Goal: Transaction & Acquisition: Obtain resource

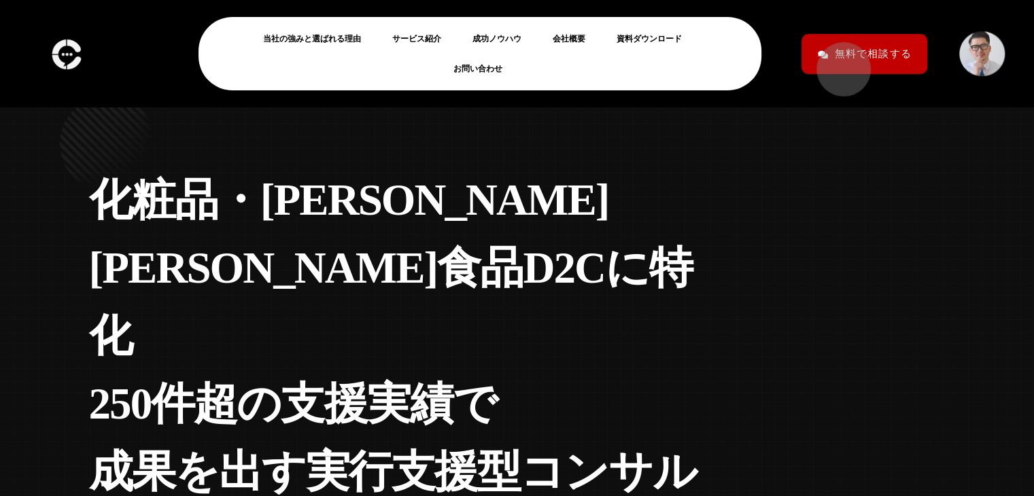
click at [837, 63] on span "無料で相談する" at bounding box center [872, 54] width 76 height 24
drag, startPoint x: 665, startPoint y: 58, endPoint x: 661, endPoint y: 50, distance: 8.8
click at [663, 52] on ul "当社の強みと選ばれる理由 サービス紹介 成功ノウハウ 会社概要 資料ダウンロード お問い合わせ" at bounding box center [479, 54] width 495 height 60
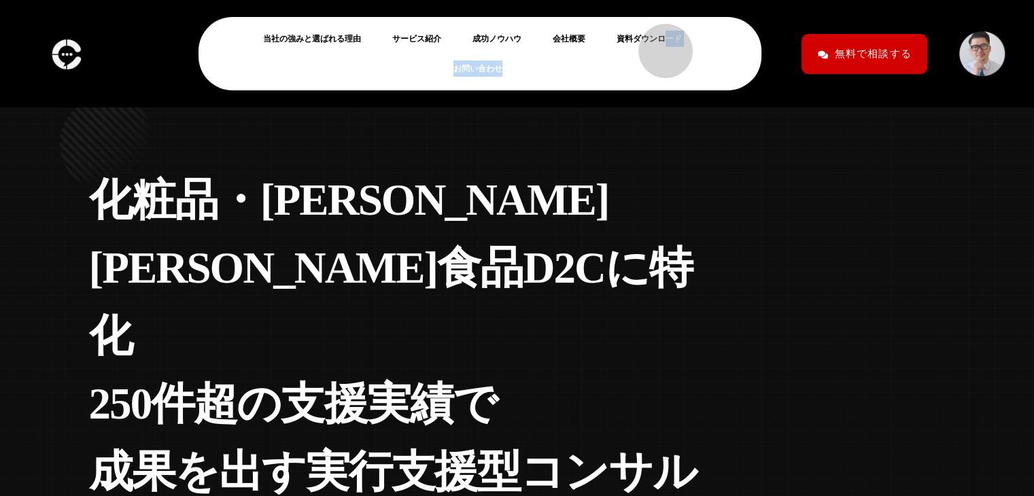
click at [658, 44] on link "資料ダウンロード" at bounding box center [654, 39] width 76 height 16
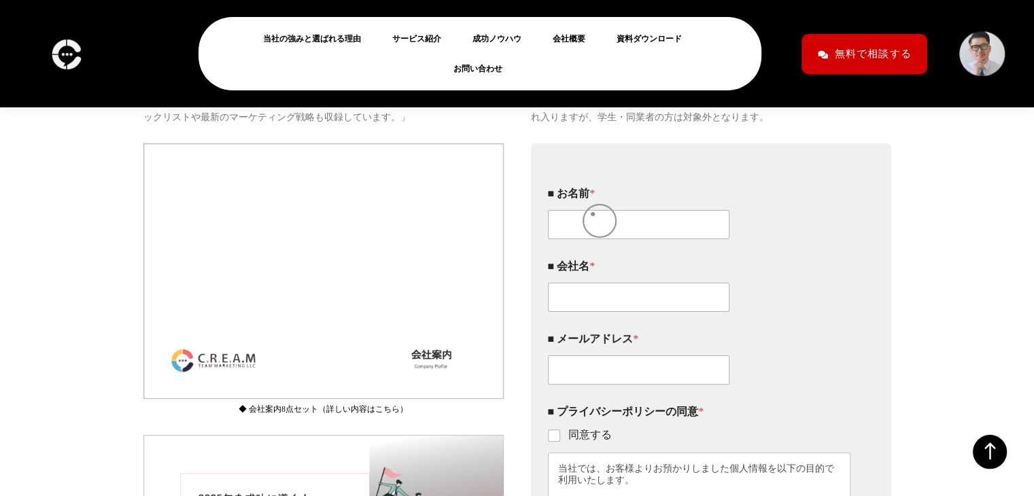
scroll to position [283, 0]
click at [595, 240] on input "■ お名前 *" at bounding box center [638, 225] width 181 height 29
type input "n"
type input "西島"
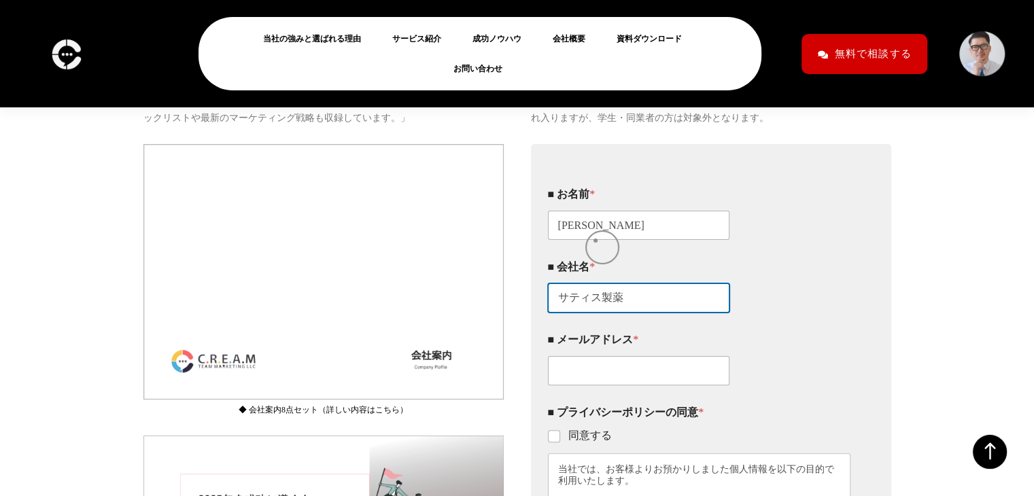
type input "サティス製薬"
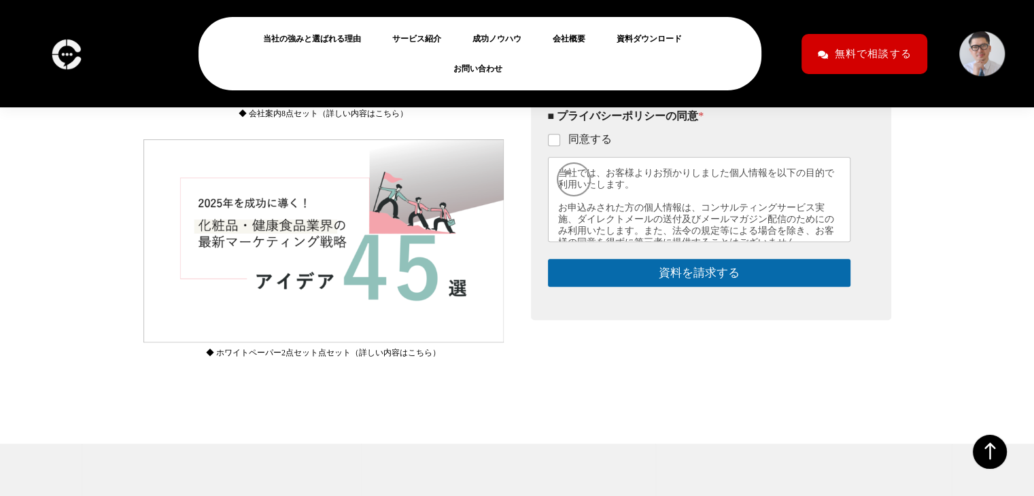
scroll to position [582, 0]
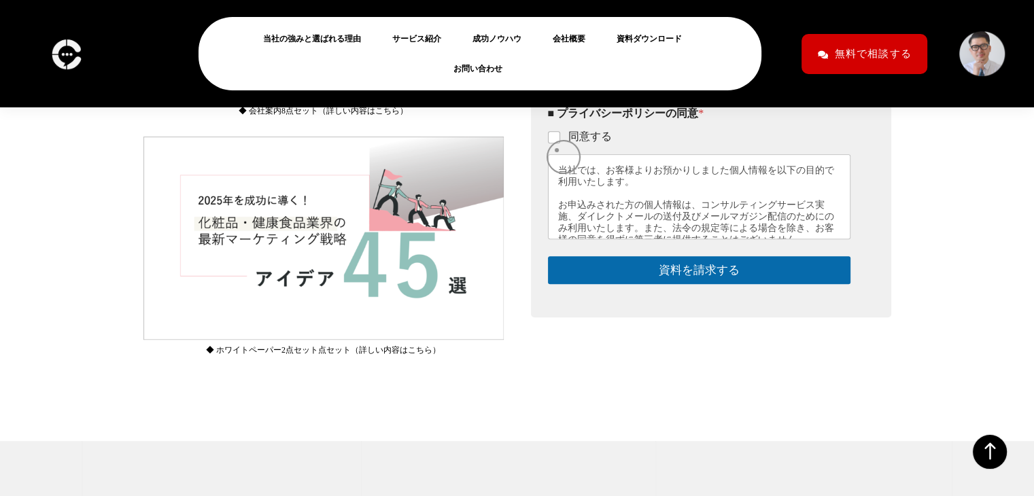
type input "ｎ"
click at [554, 147] on fieldset "■ プライバシーポリシーの同意 * 同意する 当社では、お客様よりお預かりしました個人情報を以下の目的で利用いたします。 お申込みされた方の個人情報は、コンサ…" at bounding box center [699, 173] width 302 height 133
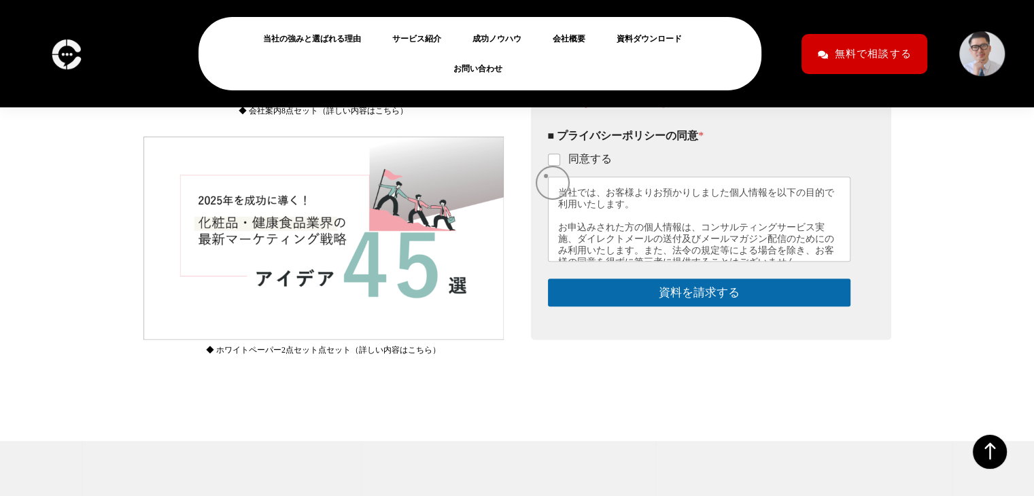
click at [546, 176] on div "このフォームに入力するには、ブラウザーで JavaScript を有効にしてください。 ■ お名前 * 西島 お名前 * お名前 ■ 会社名 * サティス製薬…" at bounding box center [711, 92] width 360 height 495
click at [552, 166] on input "同意する" at bounding box center [554, 160] width 11 height 11
checkbox input "true"
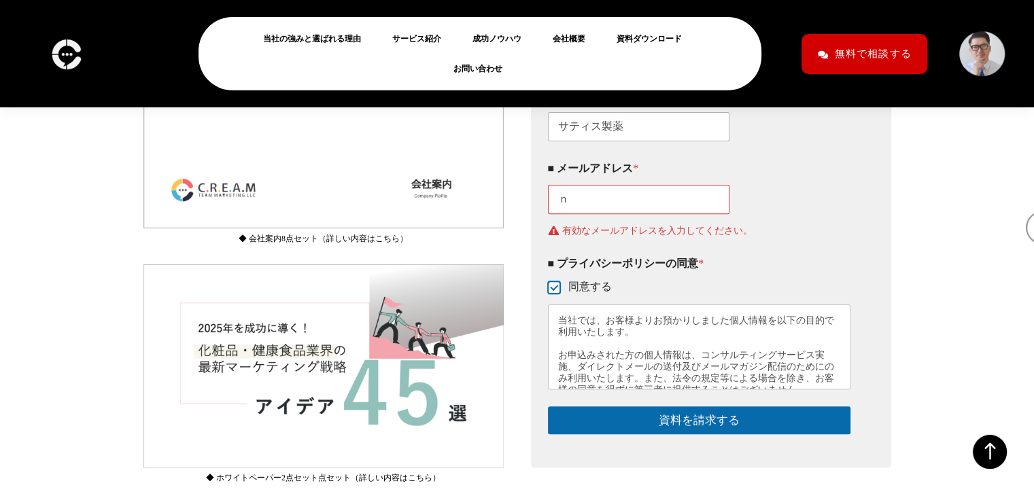
scroll to position [421, 0]
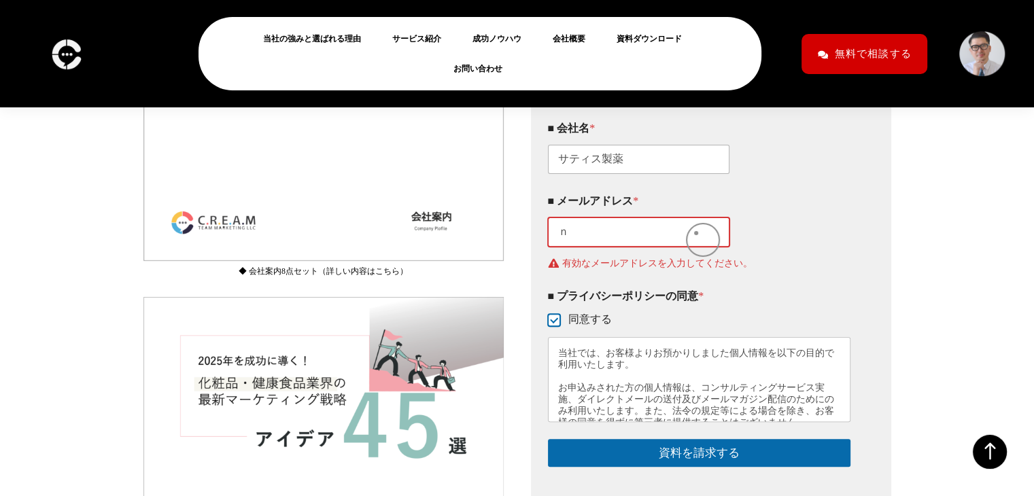
click at [684, 236] on input "ｎ" at bounding box center [638, 231] width 181 height 29
type input "n-nishijima@saticine-md.co.jp"
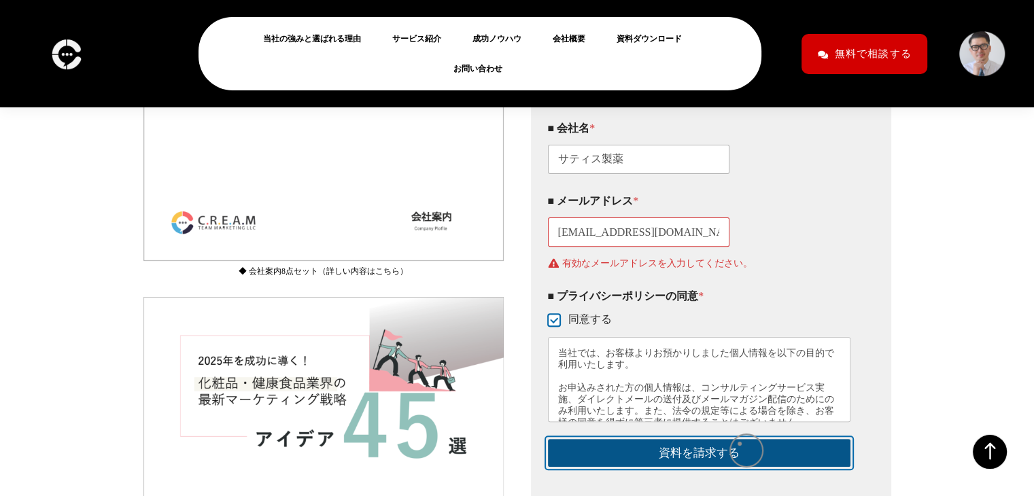
click at [737, 461] on div "このフォームに入力するには、ブラウザーで JavaScript を有効にしてください。 ■ お名前 * 西島 お名前 * お名前 ■ 会社名 * サティス製薬…" at bounding box center [711, 252] width 360 height 495
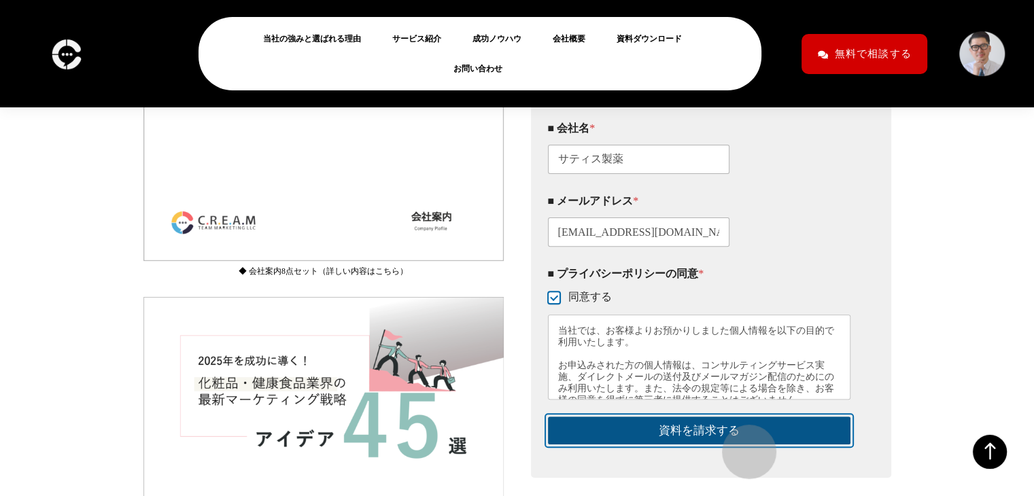
click at [742, 444] on button "資料を請求する" at bounding box center [699, 431] width 302 height 28
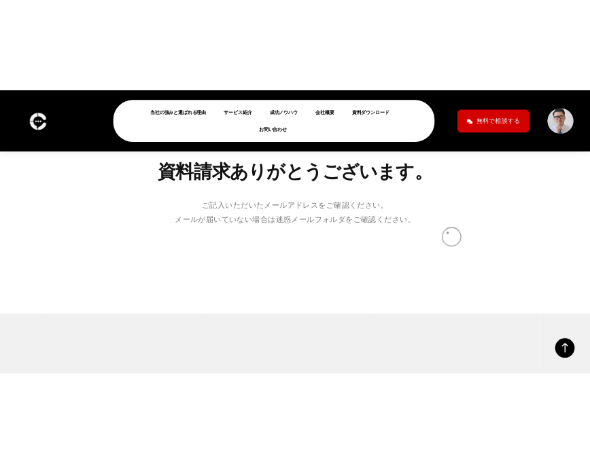
scroll to position [227, 0]
